Goal: Task Accomplishment & Management: Complete application form

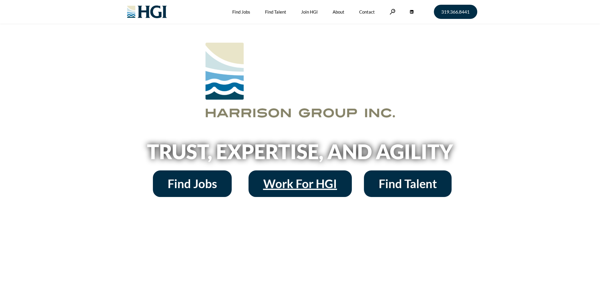
click at [326, 184] on span "Work For HGI" at bounding box center [300, 184] width 74 height 12
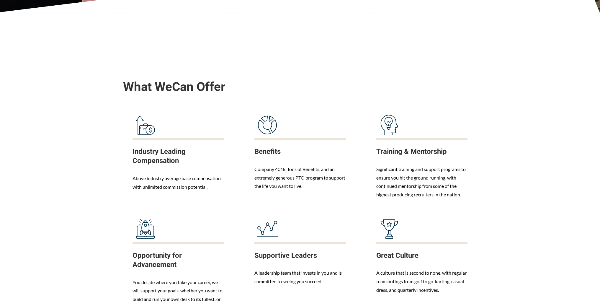
scroll to position [236, 0]
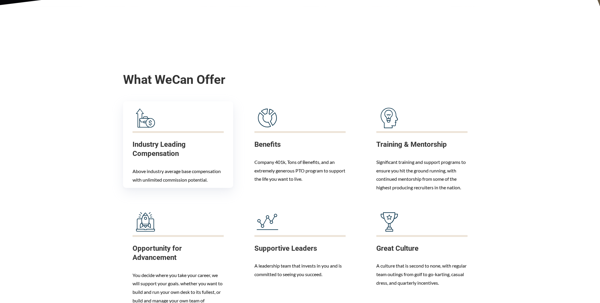
click at [184, 165] on div "Industry Leading Compensation Above industry average base compensation with unl…" at bounding box center [178, 162] width 91 height 44
click at [203, 175] on div "Above industry average base compensation with unlimited commission potential." at bounding box center [178, 175] width 91 height 17
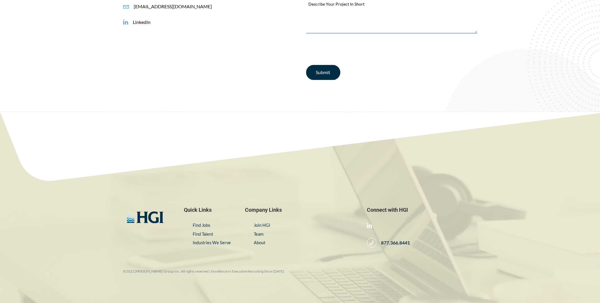
scroll to position [2454, 0]
click at [205, 222] on link "Find Jobs" at bounding box center [201, 224] width 17 height 5
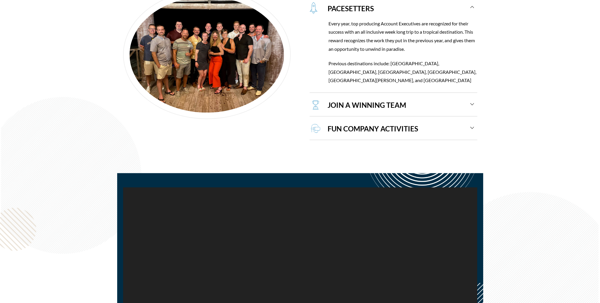
click at [376, 123] on div "FUN COMPANY ACTIVITIES" at bounding box center [397, 129] width 153 height 22
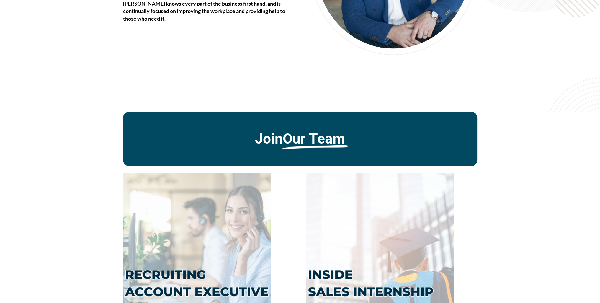
scroll to position [1200, 0]
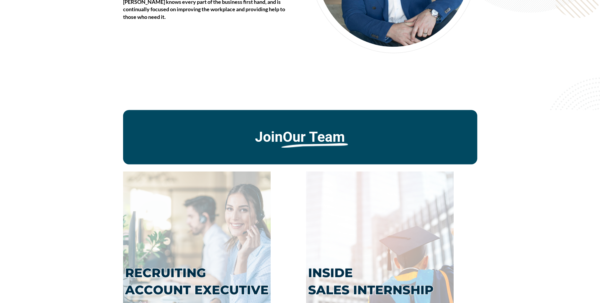
click at [296, 142] on u "Our Team" at bounding box center [314, 137] width 62 height 16
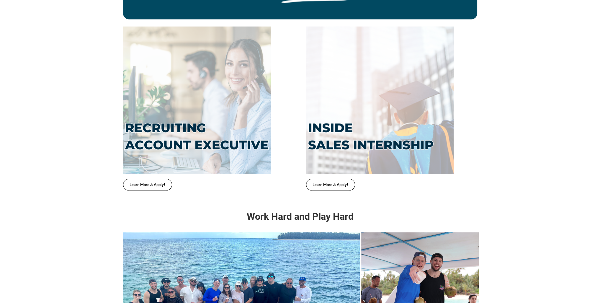
scroll to position [1348, 0]
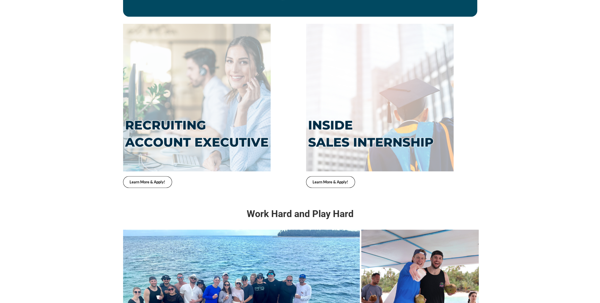
click at [191, 128] on img at bounding box center [197, 98] width 148 height 148
click at [337, 143] on img at bounding box center [380, 98] width 148 height 148
click at [153, 185] on link "Learn More & Apply!" at bounding box center [147, 182] width 49 height 12
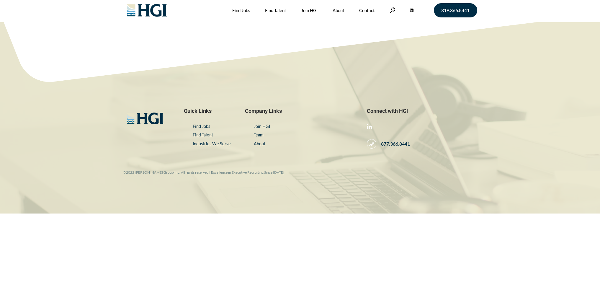
scroll to position [3, 0]
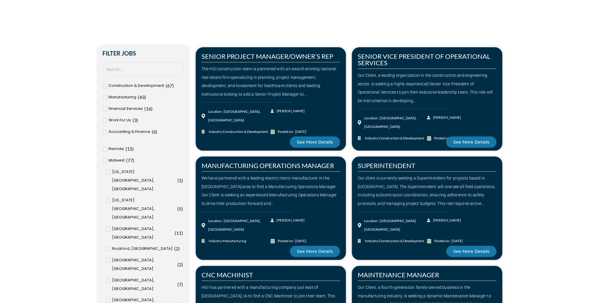
scroll to position [207, 0]
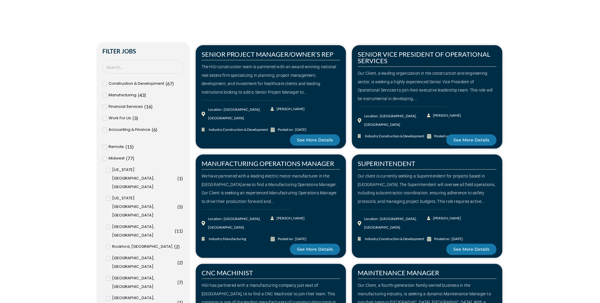
click at [107, 169] on span at bounding box center [108, 170] width 5 height 5
click at [0, 0] on input "[US_STATE][GEOGRAPHIC_DATA], [GEOGRAPHIC_DATA] ( 1 )" at bounding box center [0, 0] width 0 height 0
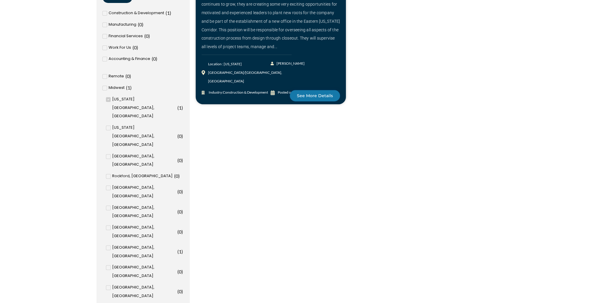
scroll to position [295, 0]
click at [108, 245] on icon at bounding box center [108, 247] width 2 height 4
click at [0, 0] on input "[GEOGRAPHIC_DATA], [GEOGRAPHIC_DATA] ( 1 )" at bounding box center [0, 0] width 0 height 0
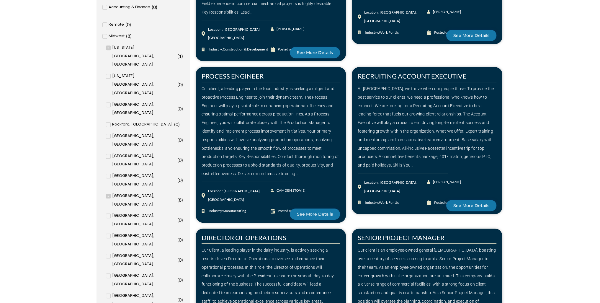
scroll to position [354, 0]
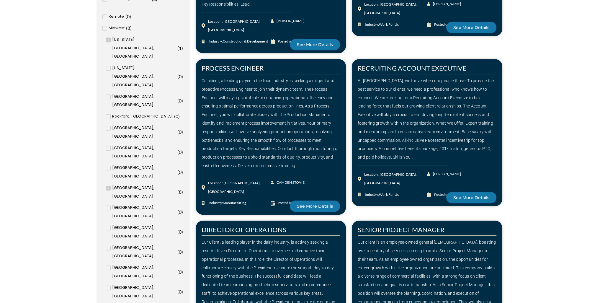
click at [109, 38] on icon at bounding box center [108, 40] width 2 height 4
click at [0, 0] on input "[US_STATE][GEOGRAPHIC_DATA], [GEOGRAPHIC_DATA] ( 1 )" at bounding box center [0, 0] width 0 height 0
click at [109, 128] on icon at bounding box center [108, 128] width 2 height 1
click at [0, 0] on input "Quad Cities, [GEOGRAPHIC_DATA] ( 0 )" at bounding box center [0, 0] width 0 height 0
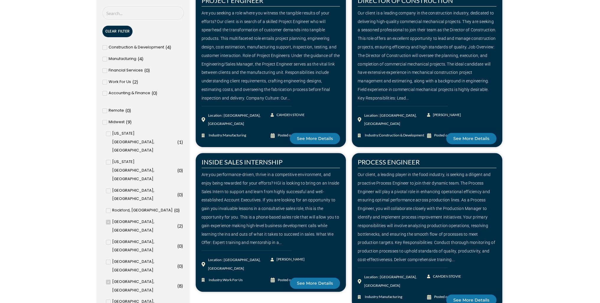
scroll to position [236, 0]
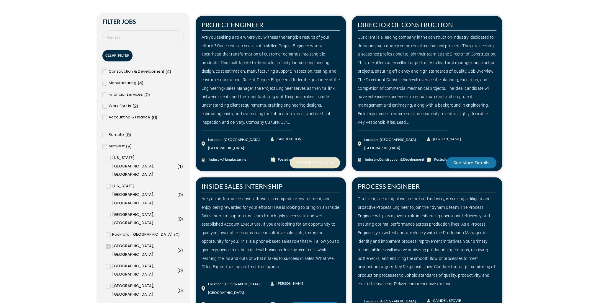
click at [325, 157] on link "See More Details" at bounding box center [315, 162] width 50 height 11
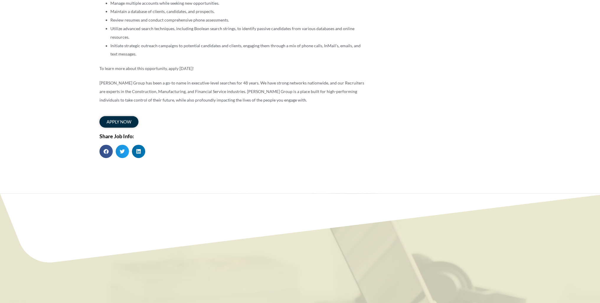
scroll to position [384, 0]
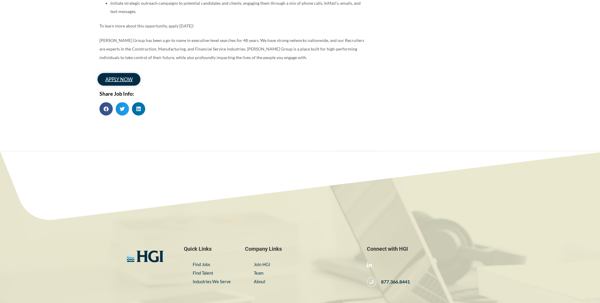
click at [126, 79] on span "apply now" at bounding box center [118, 79] width 27 height 5
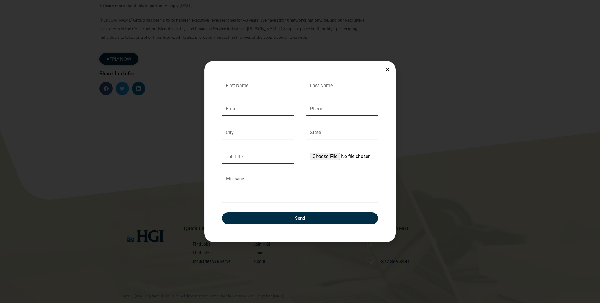
scroll to position [444, 0]
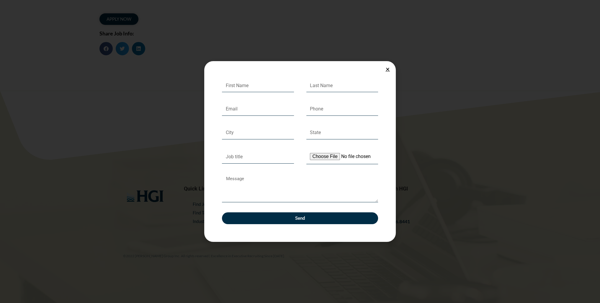
click at [389, 70] on icon "Close" at bounding box center [388, 69] width 4 height 4
